Goal: Task Accomplishment & Management: Check status

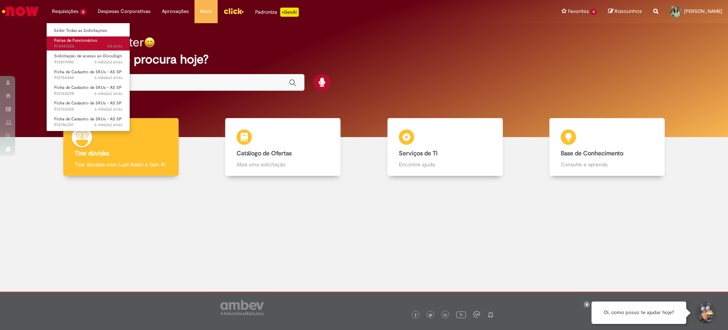
click at [61, 38] on span "Férias de Funcionários" at bounding box center [75, 41] width 43 height 6
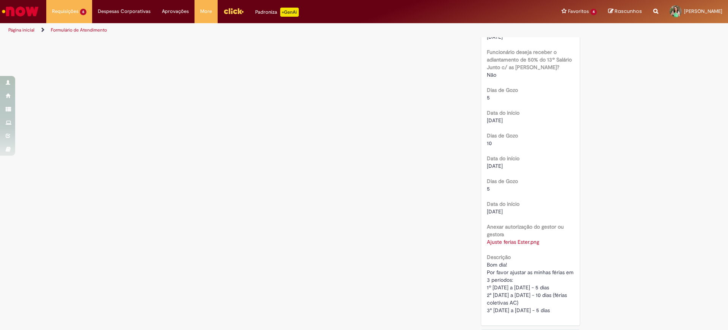
scroll to position [588, 0]
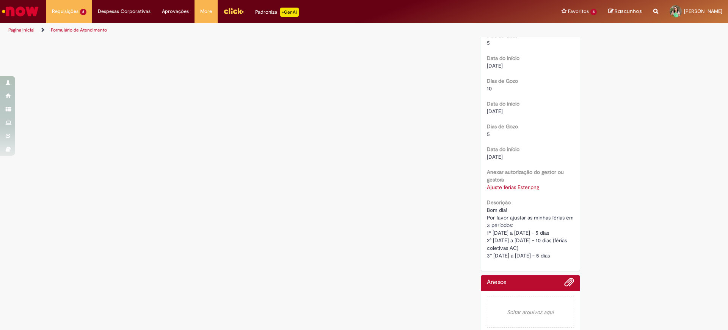
drag, startPoint x: 483, startPoint y: 209, endPoint x: 568, endPoint y: 250, distance: 95.2
copy span "Por favor ajustar as minhas férias em 3 períodos: 1º 15/09/2025 a 20/09/2025 - …"
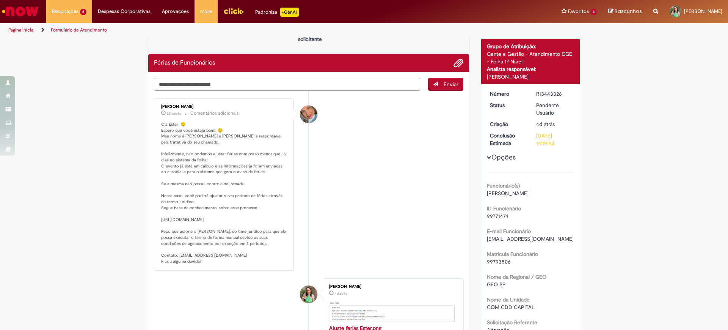
scroll to position [0, 0]
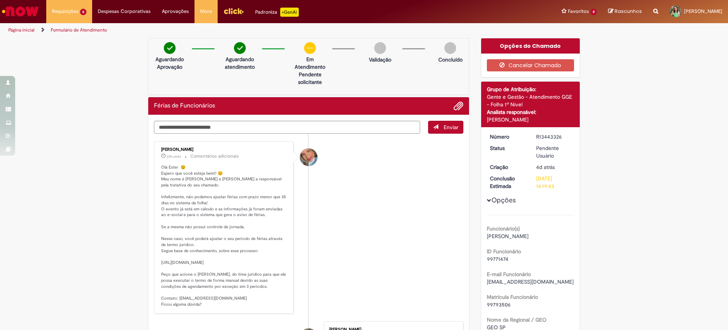
click at [20, 9] on img "Ir para a Homepage" at bounding box center [20, 11] width 39 height 15
